Goal: Navigation & Orientation: Find specific page/section

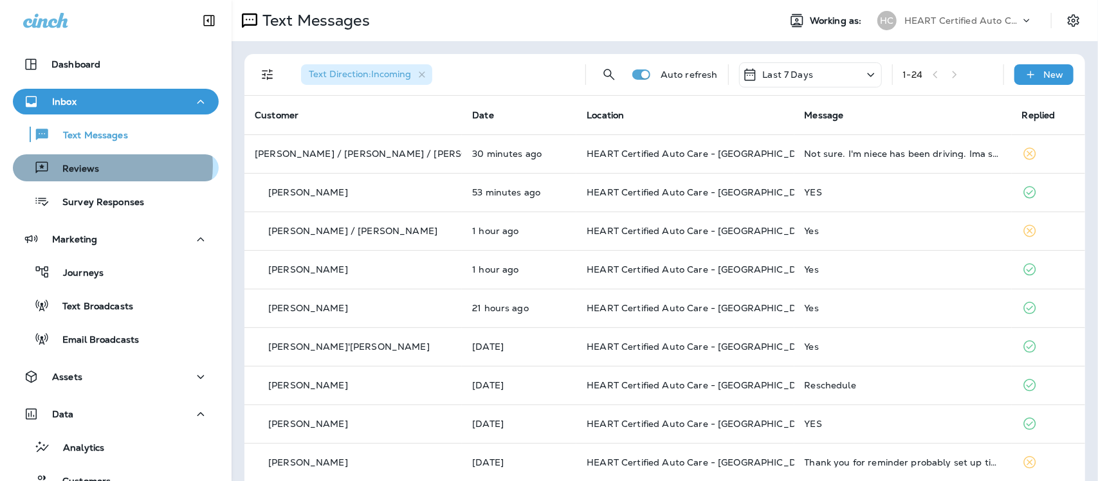
click at [111, 166] on div "Reviews" at bounding box center [116, 167] width 196 height 19
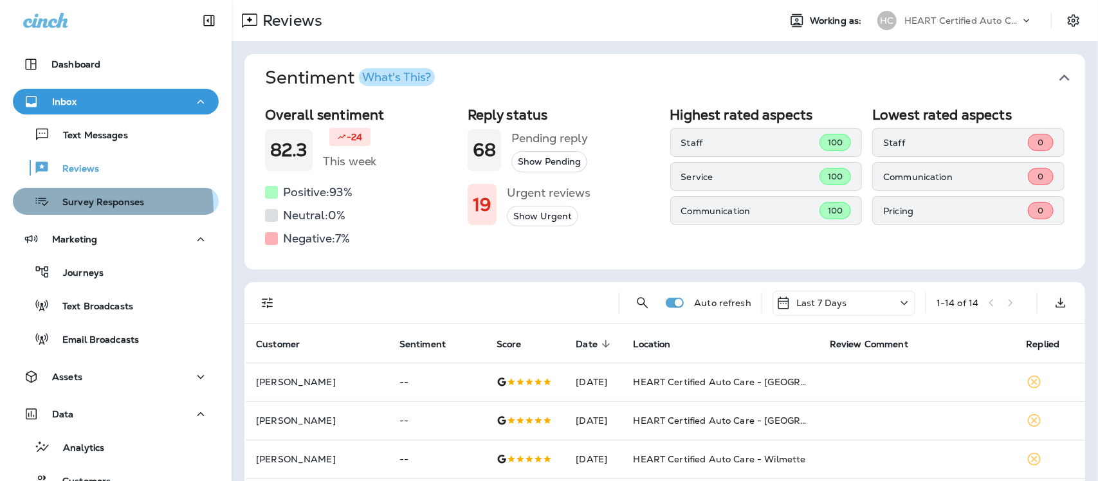
click at [91, 209] on div "Survey Responses" at bounding box center [81, 201] width 126 height 19
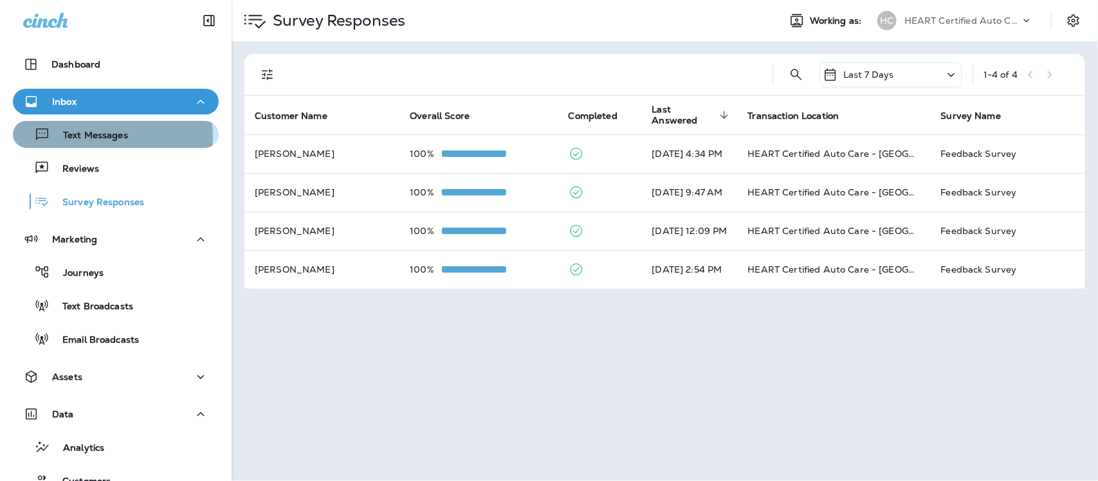
click at [92, 137] on p "Text Messages" at bounding box center [89, 136] width 78 height 12
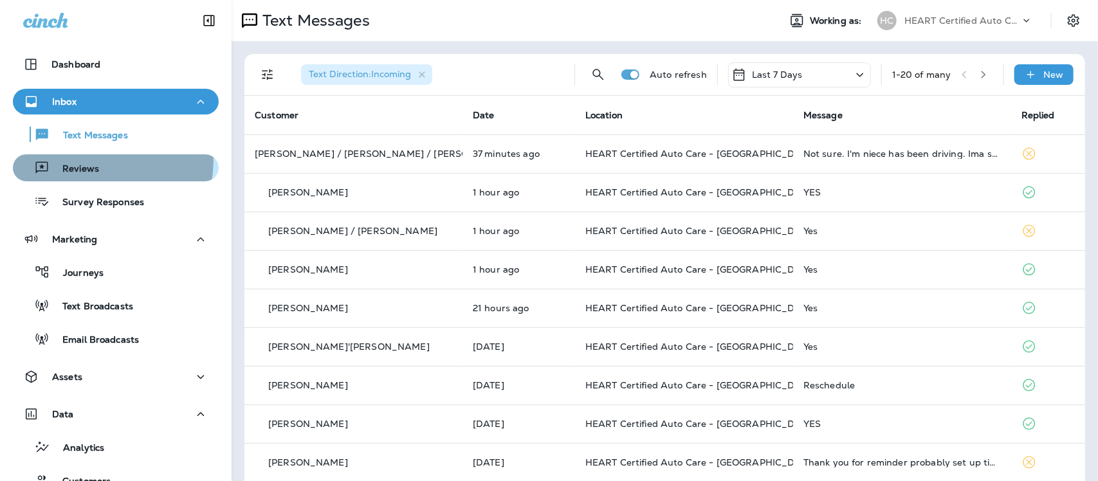
click at [84, 161] on div "Reviews" at bounding box center [58, 167] width 81 height 19
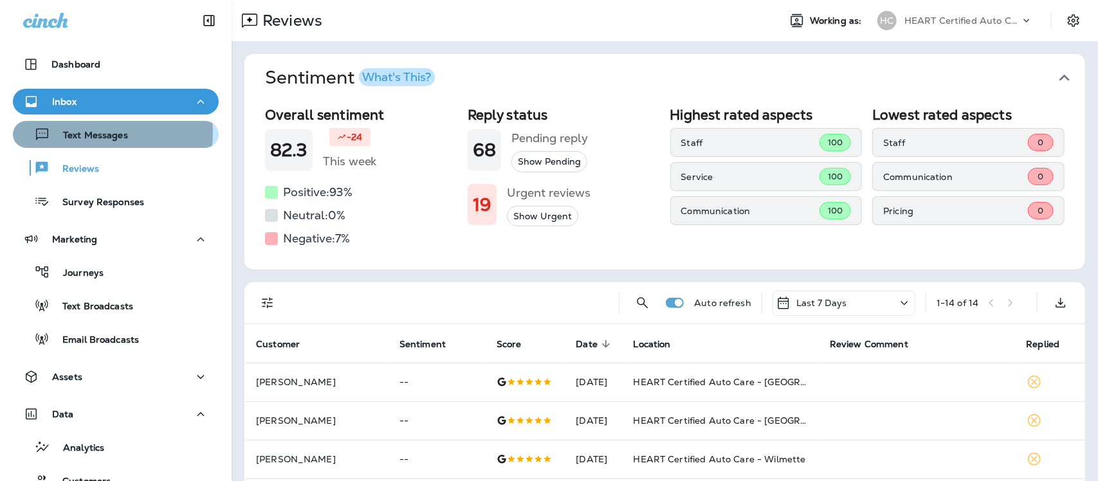
drag, startPoint x: 88, startPoint y: 133, endPoint x: 94, endPoint y: 18, distance: 114.6
click at [88, 132] on p "Text Messages" at bounding box center [89, 136] width 78 height 12
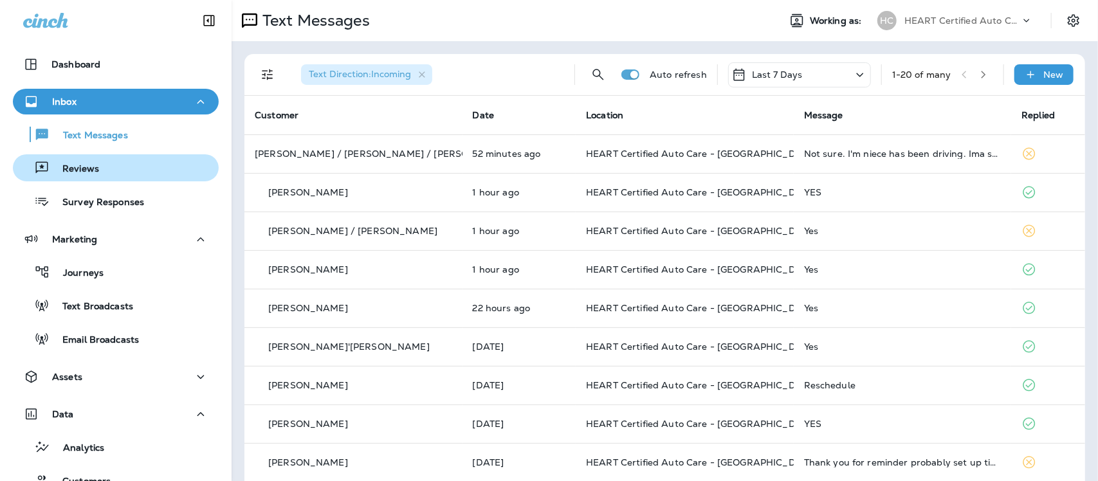
click at [100, 169] on div "Reviews" at bounding box center [116, 167] width 196 height 19
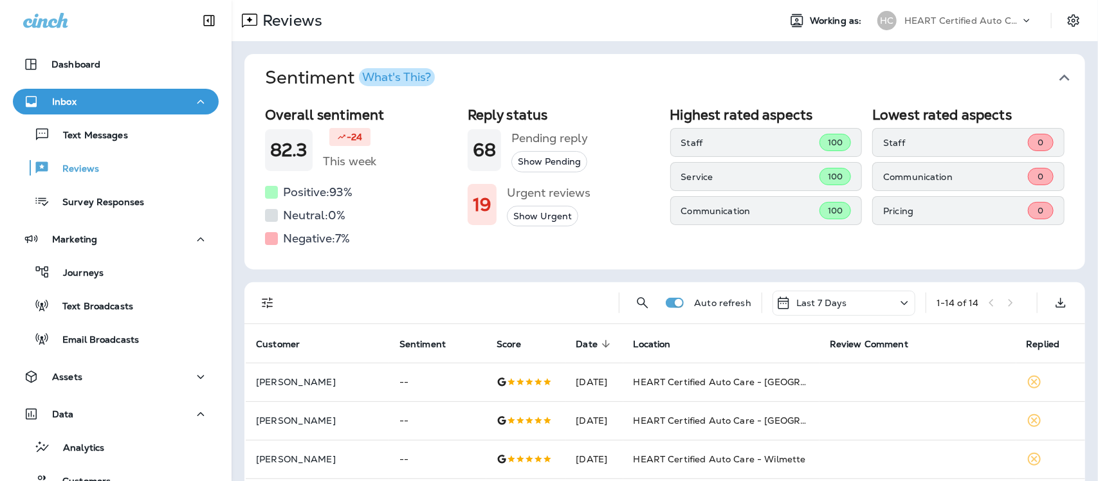
click at [1054, 72] on icon "button" at bounding box center [1064, 78] width 21 height 21
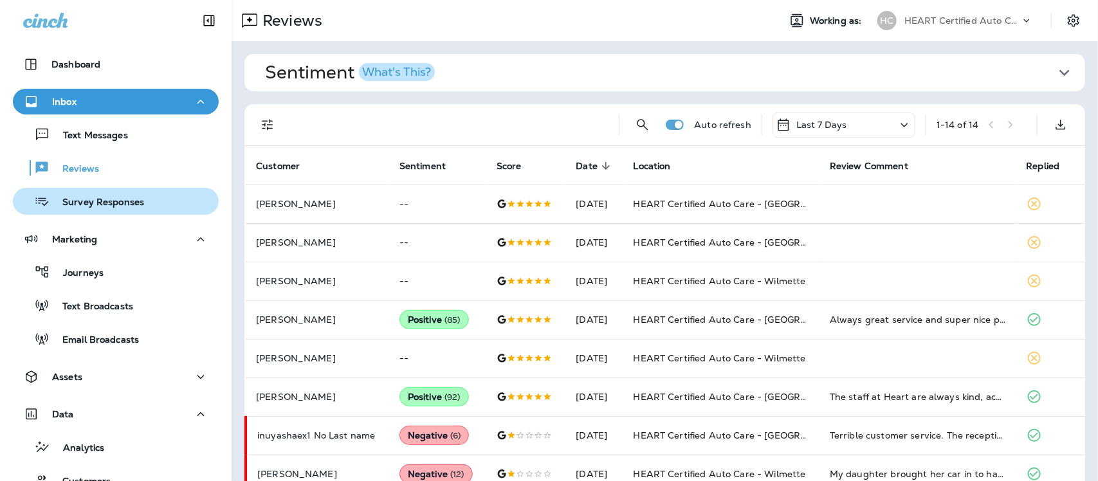
click at [107, 203] on p "Survey Responses" at bounding box center [97, 203] width 95 height 12
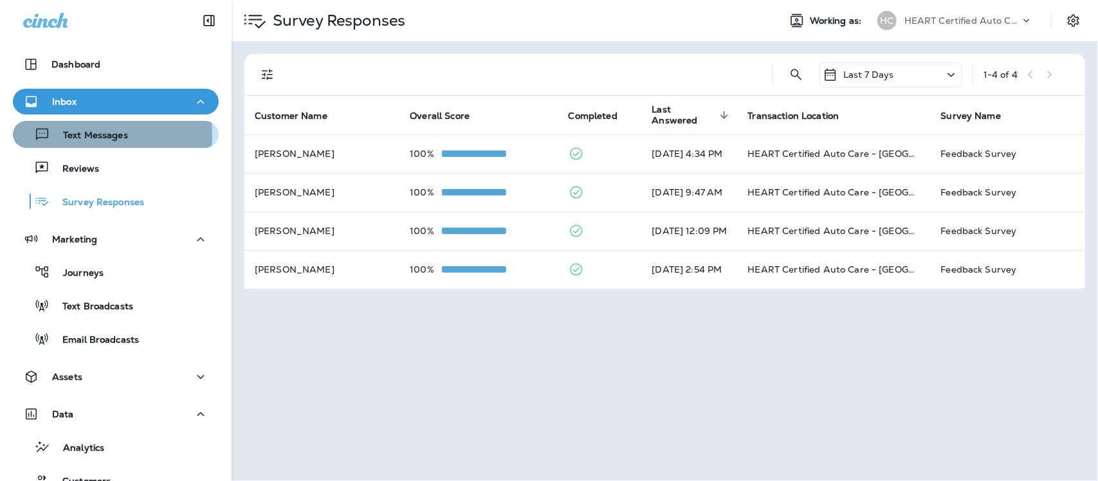
click at [87, 135] on p "Text Messages" at bounding box center [89, 136] width 78 height 12
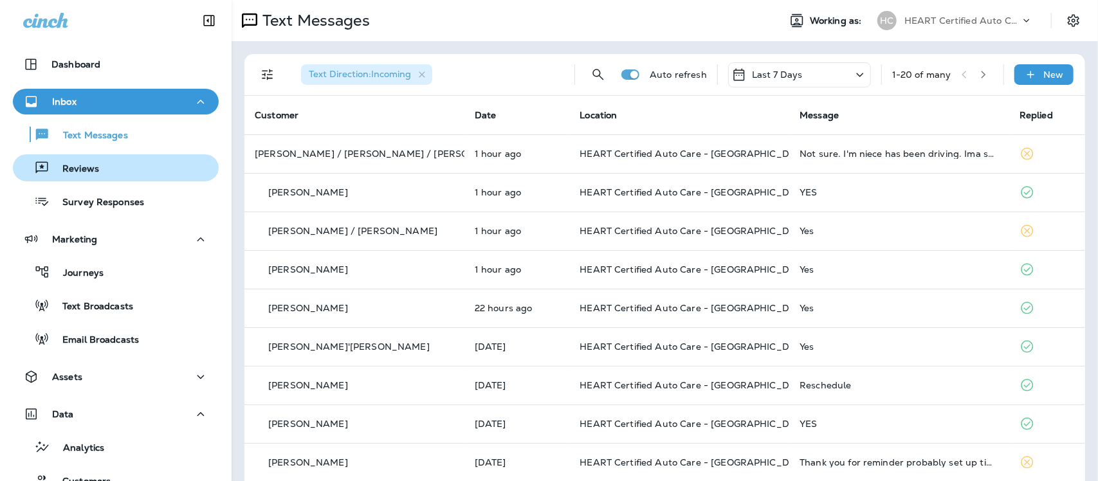
click at [126, 163] on div "Reviews" at bounding box center [116, 167] width 196 height 19
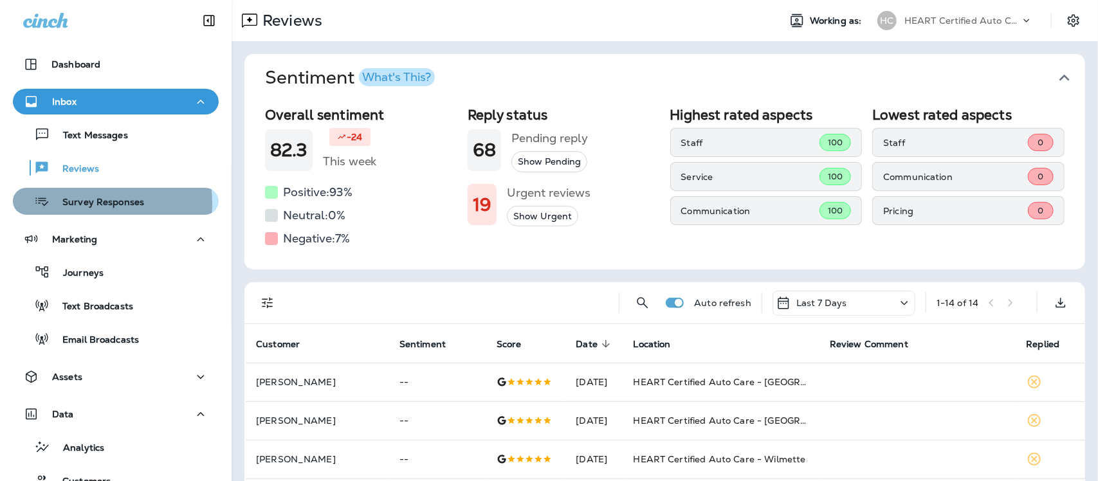
click at [66, 204] on p "Survey Responses" at bounding box center [97, 203] width 95 height 12
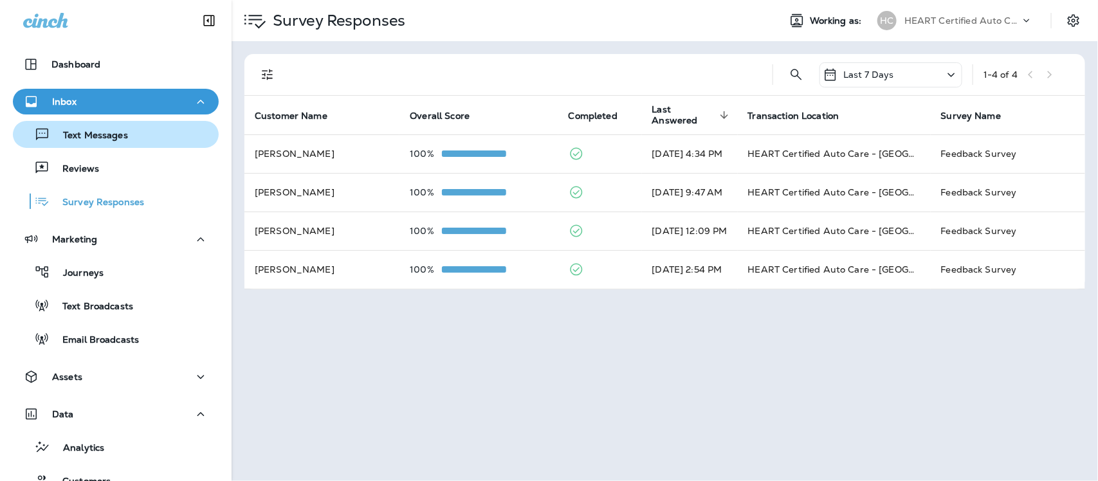
click at [96, 130] on p "Text Messages" at bounding box center [89, 136] width 78 height 12
